Goal: Task Accomplishment & Management: Manage account settings

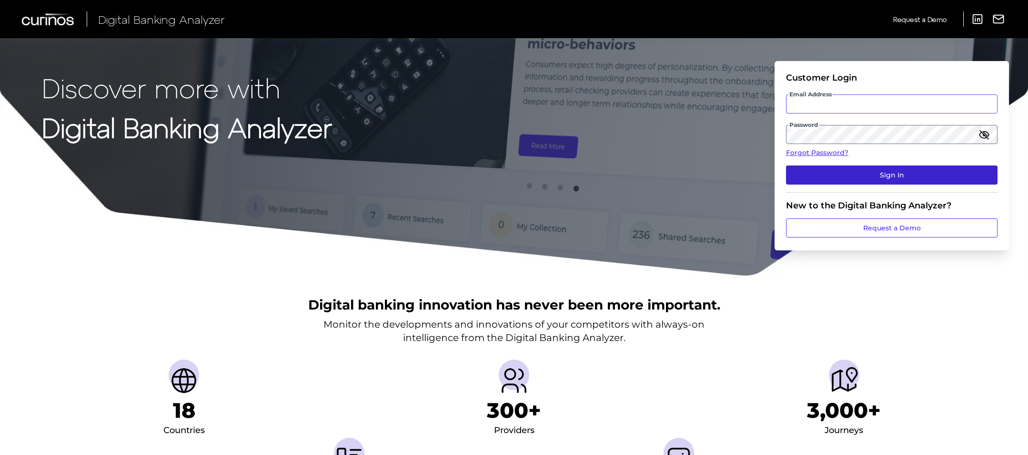
type input "[PERSON_NAME][EMAIL_ADDRESS][PERSON_NAME][DOMAIN_NAME]"
click at [888, 177] on button "Sign In" at bounding box center [892, 174] width 212 height 19
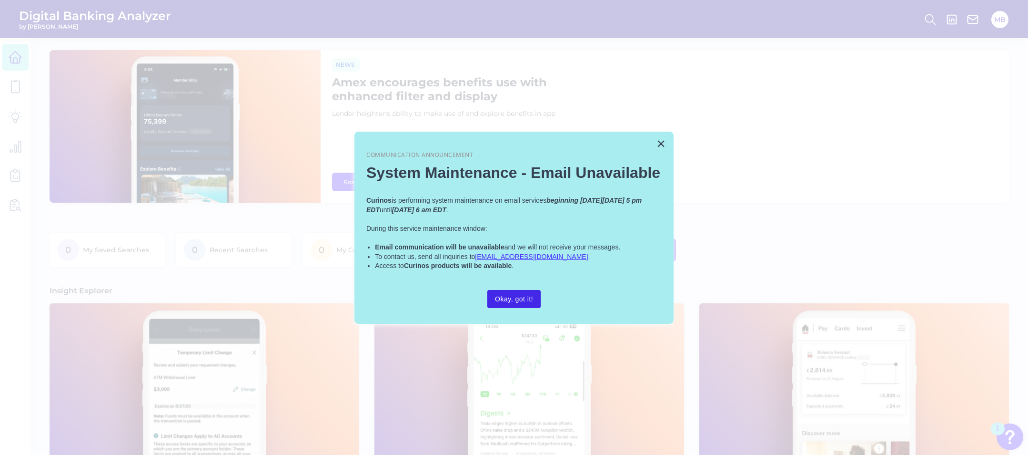
click at [517, 298] on button "Okay, got it!" at bounding box center [513, 299] width 53 height 18
